Goal: Information Seeking & Learning: Stay updated

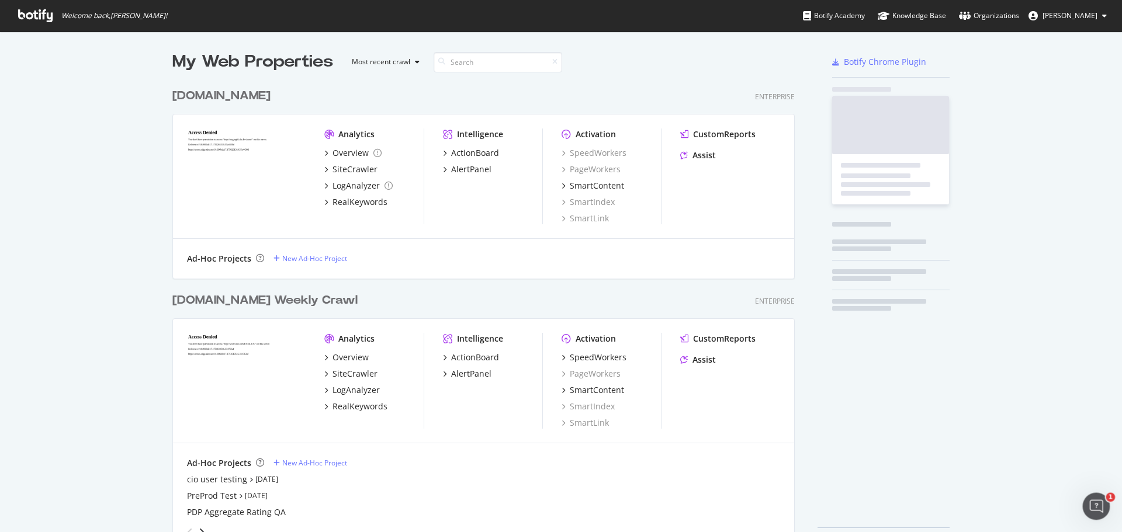
scroll to position [470, 623]
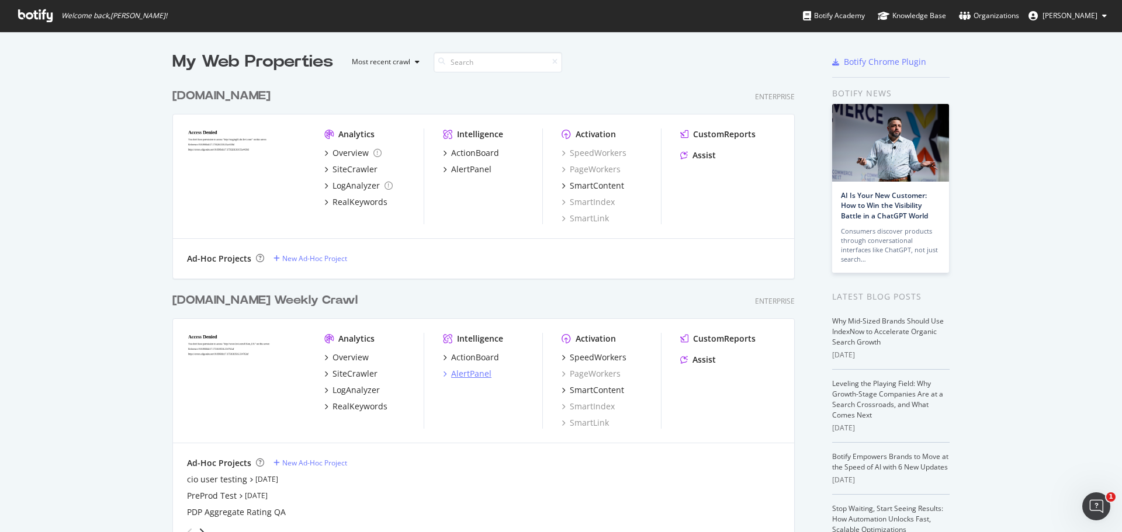
click at [479, 373] on div "AlertPanel" at bounding box center [471, 374] width 40 height 12
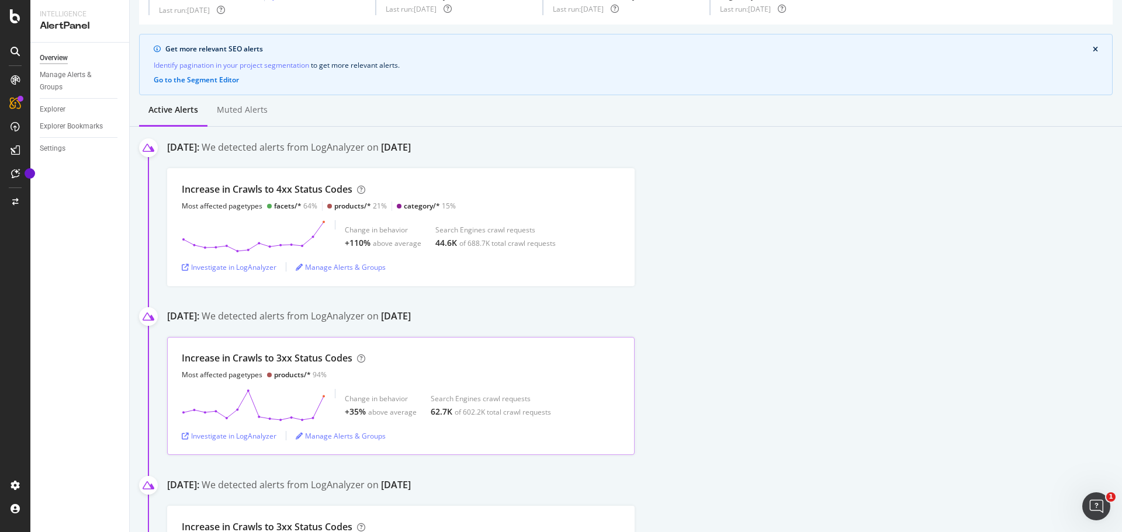
scroll to position [58, 0]
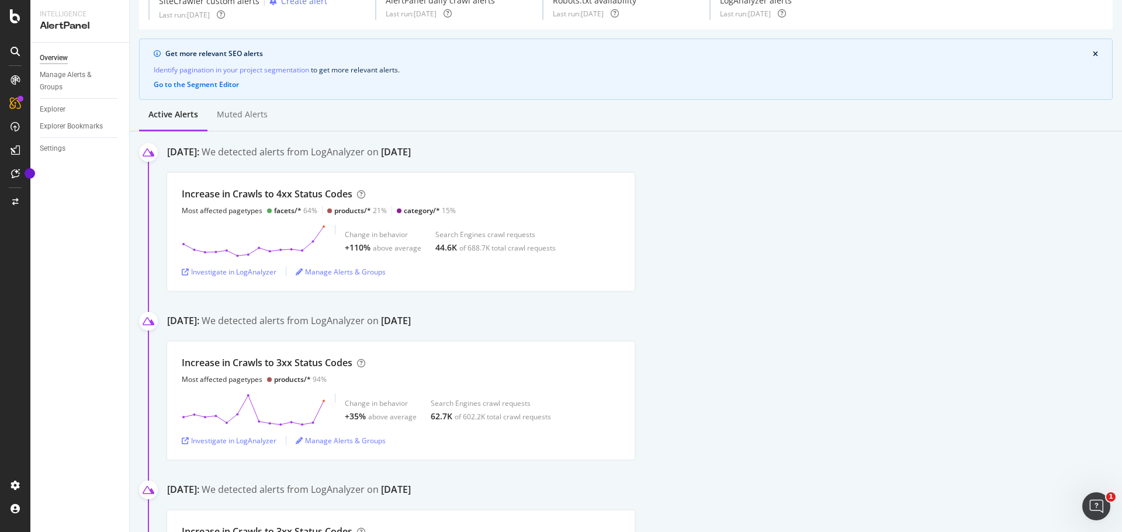
click at [709, 282] on div "Increase in Crawls to 4xx Status Codes Most affected pagetypes facets/* 64% pro…" at bounding box center [644, 232] width 955 height 118
